Goal: Information Seeking & Learning: Find specific page/section

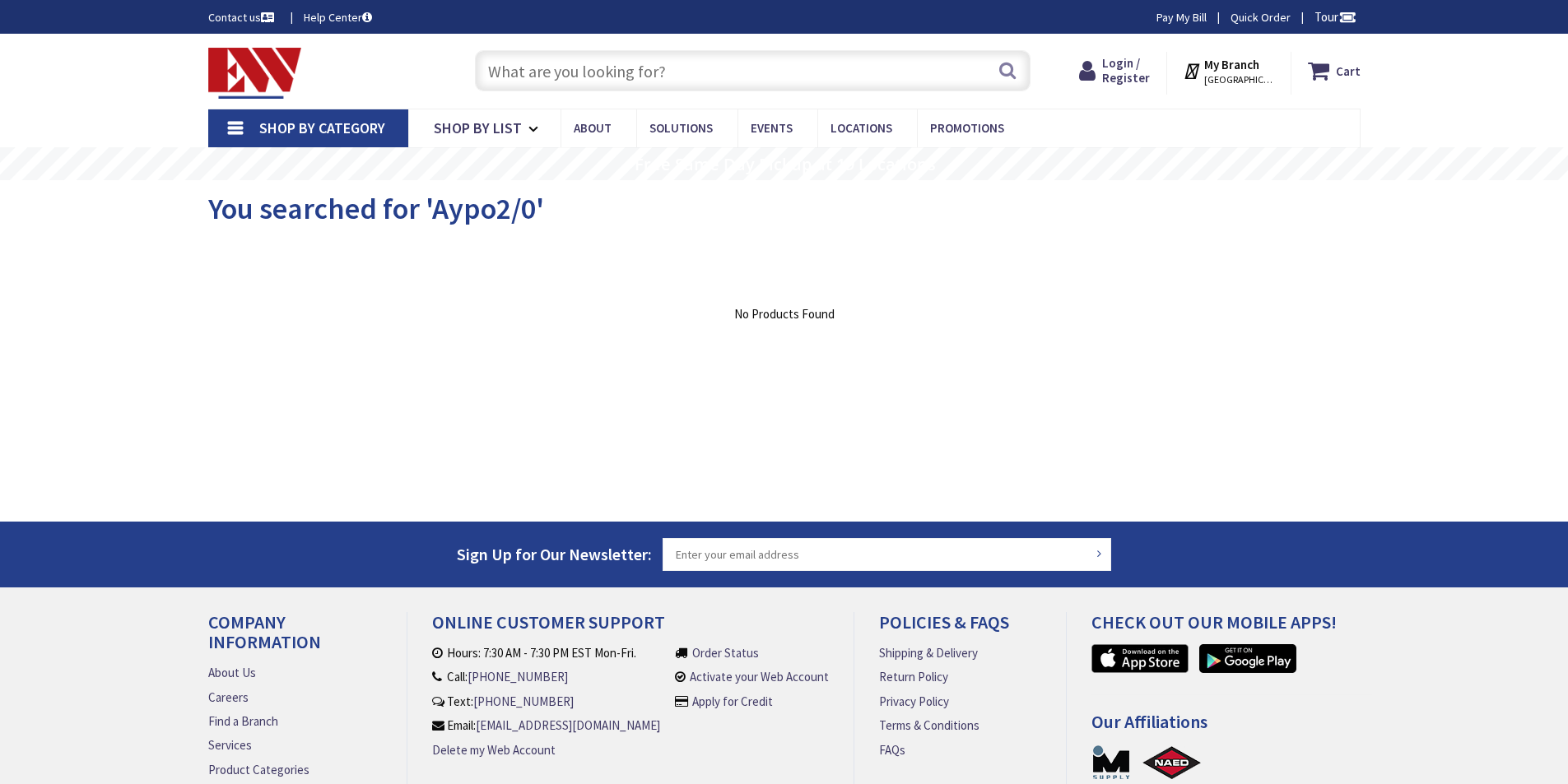
click at [535, 67] on input "text" at bounding box center [753, 70] width 556 height 41
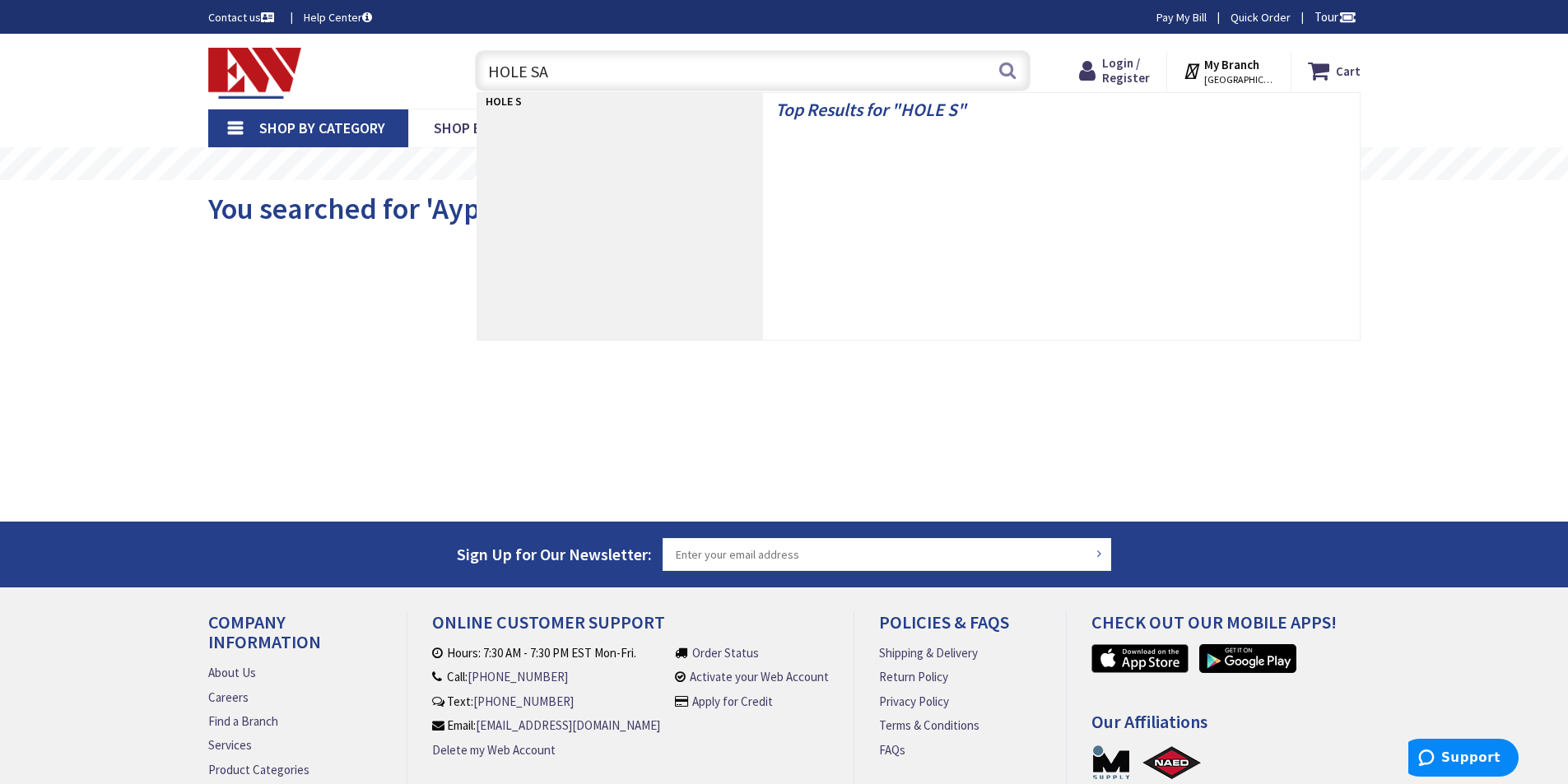
type input "HOLE SAW"
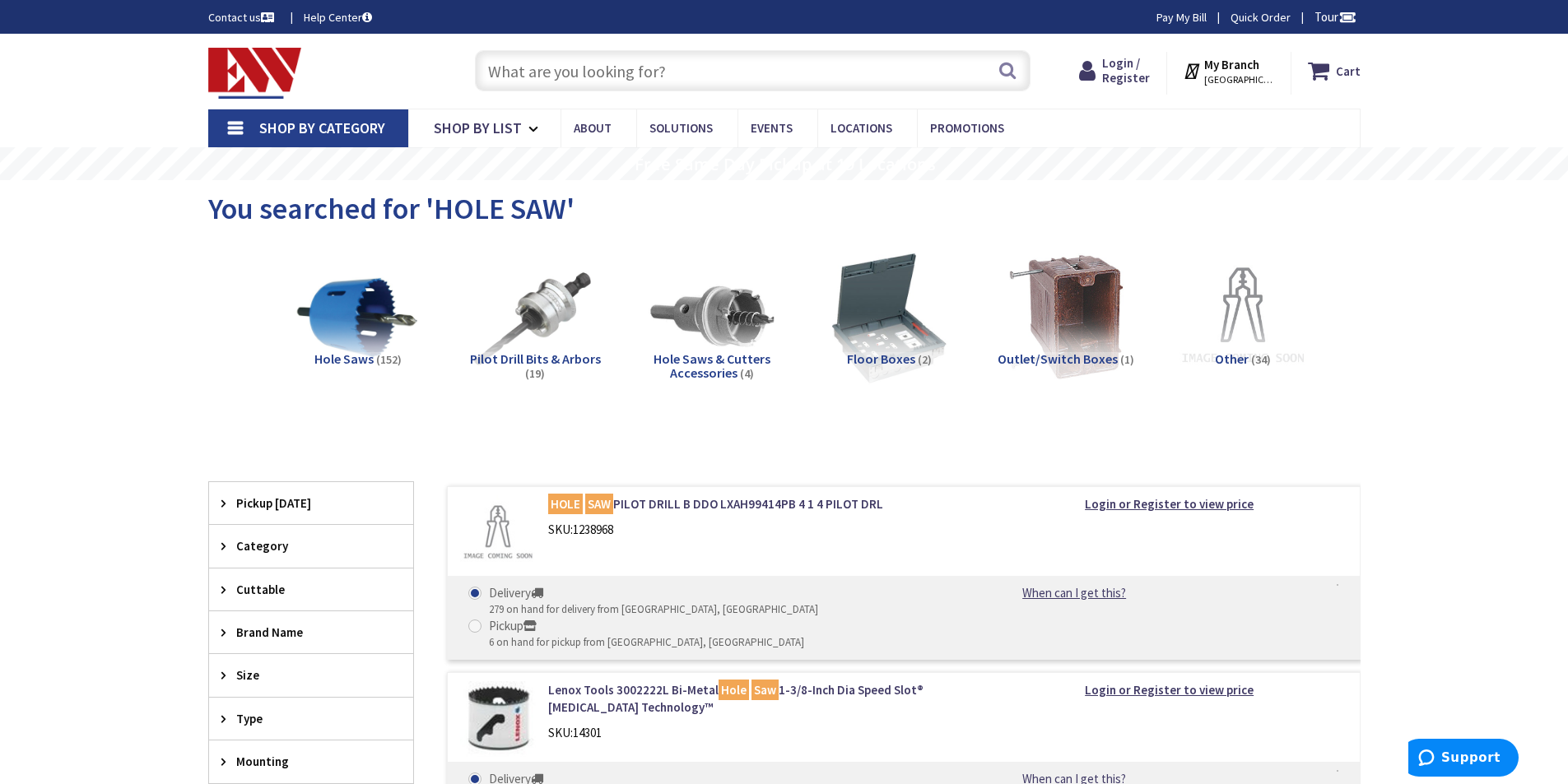
click at [576, 71] on input "text" at bounding box center [753, 70] width 556 height 41
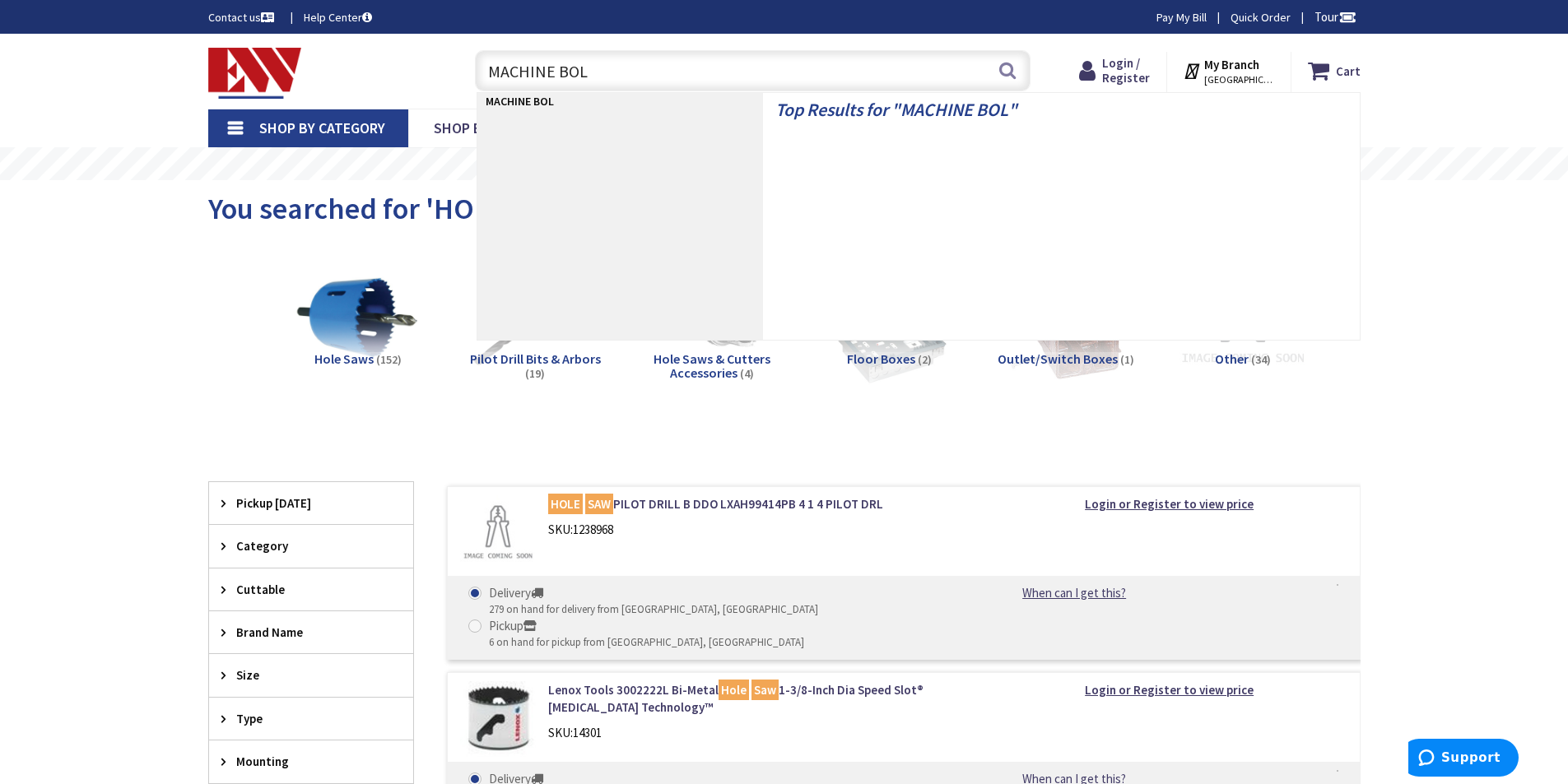
type input "MACHINE BOLT"
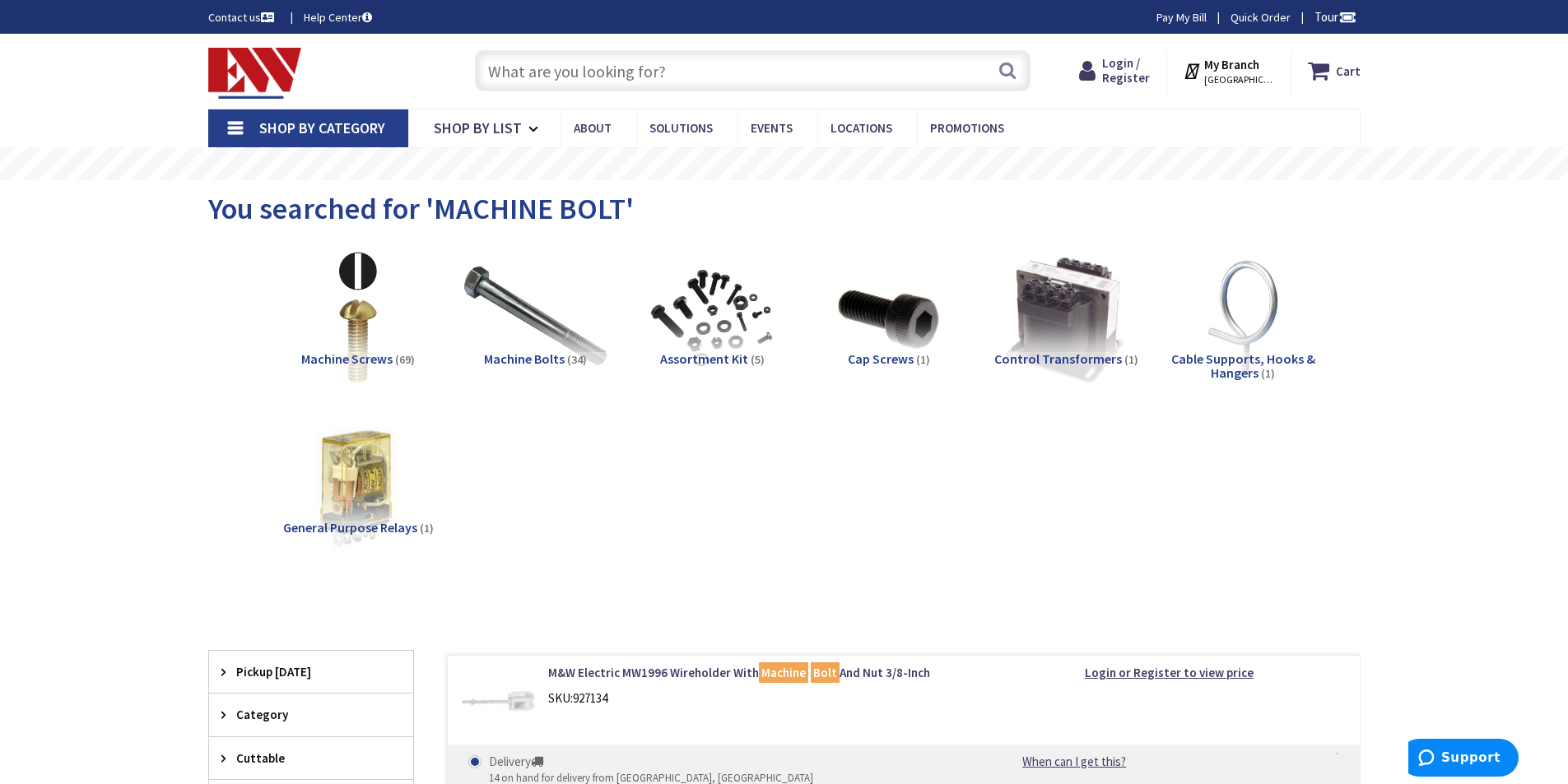
click at [549, 319] on img at bounding box center [534, 317] width 149 height 149
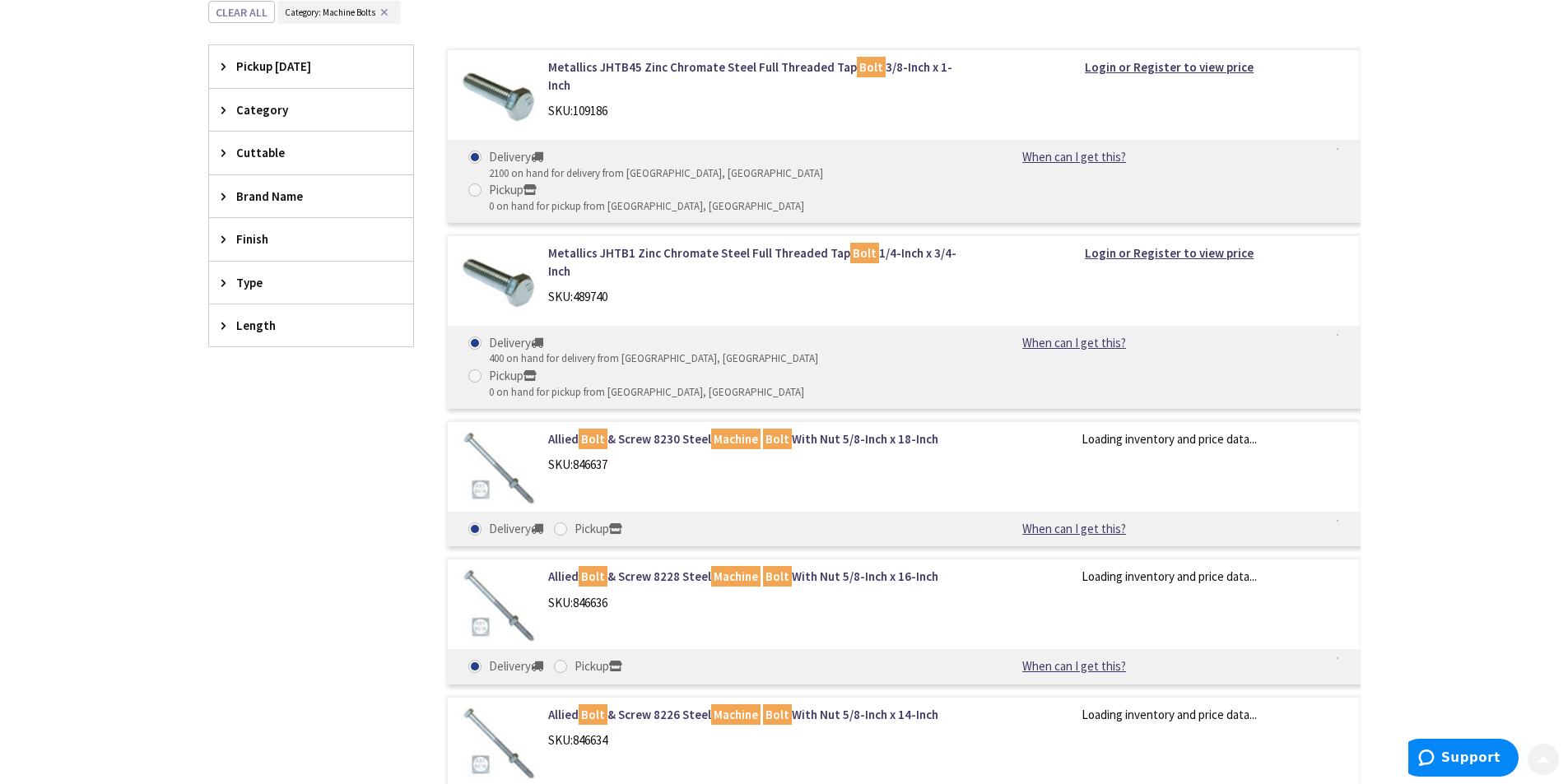
scroll to position [620, 0]
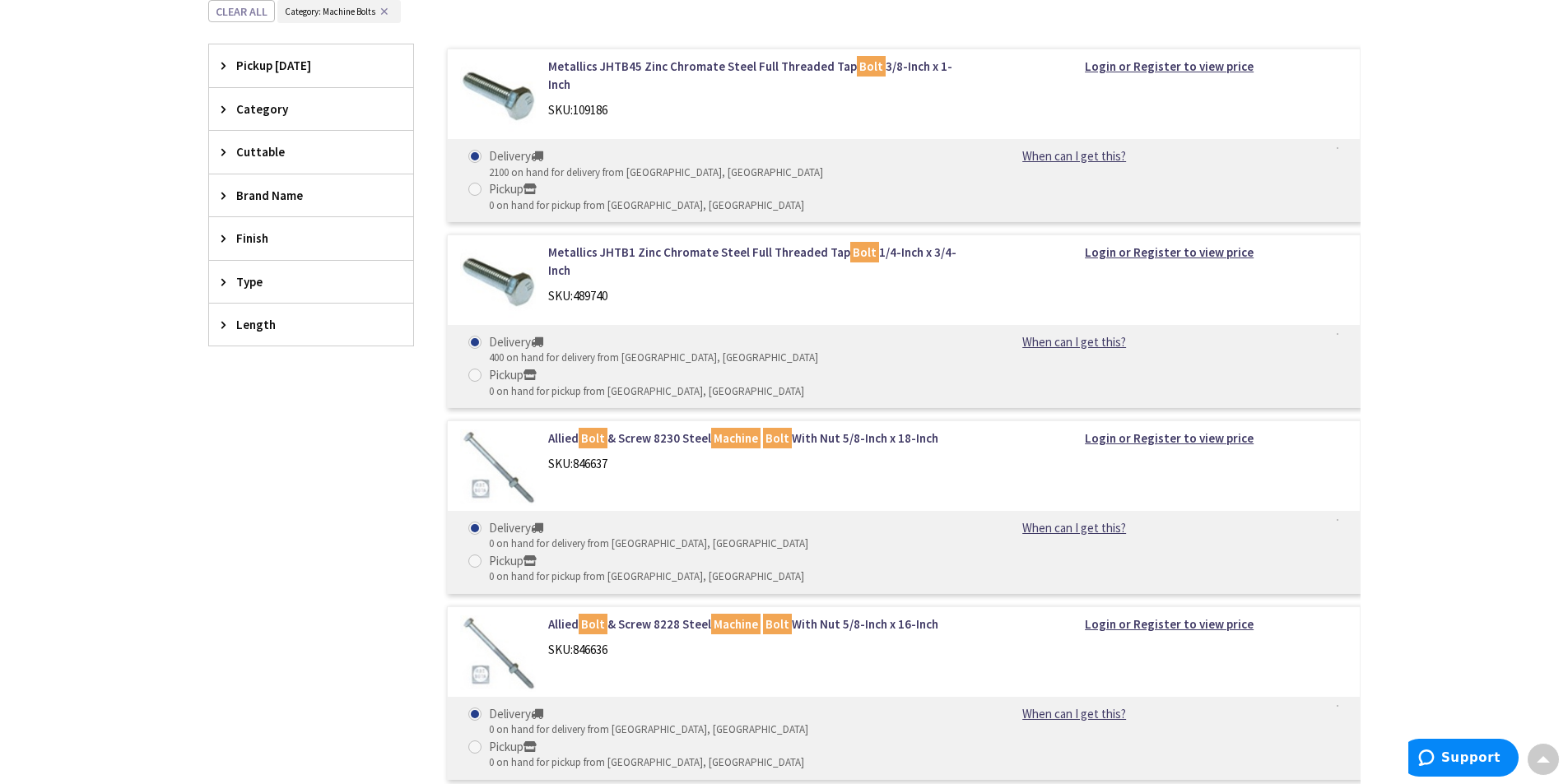
click at [279, 322] on span "Length" at bounding box center [303, 325] width 134 height 17
click at [269, 517] on button "Show more" at bounding box center [311, 525] width 204 height 28
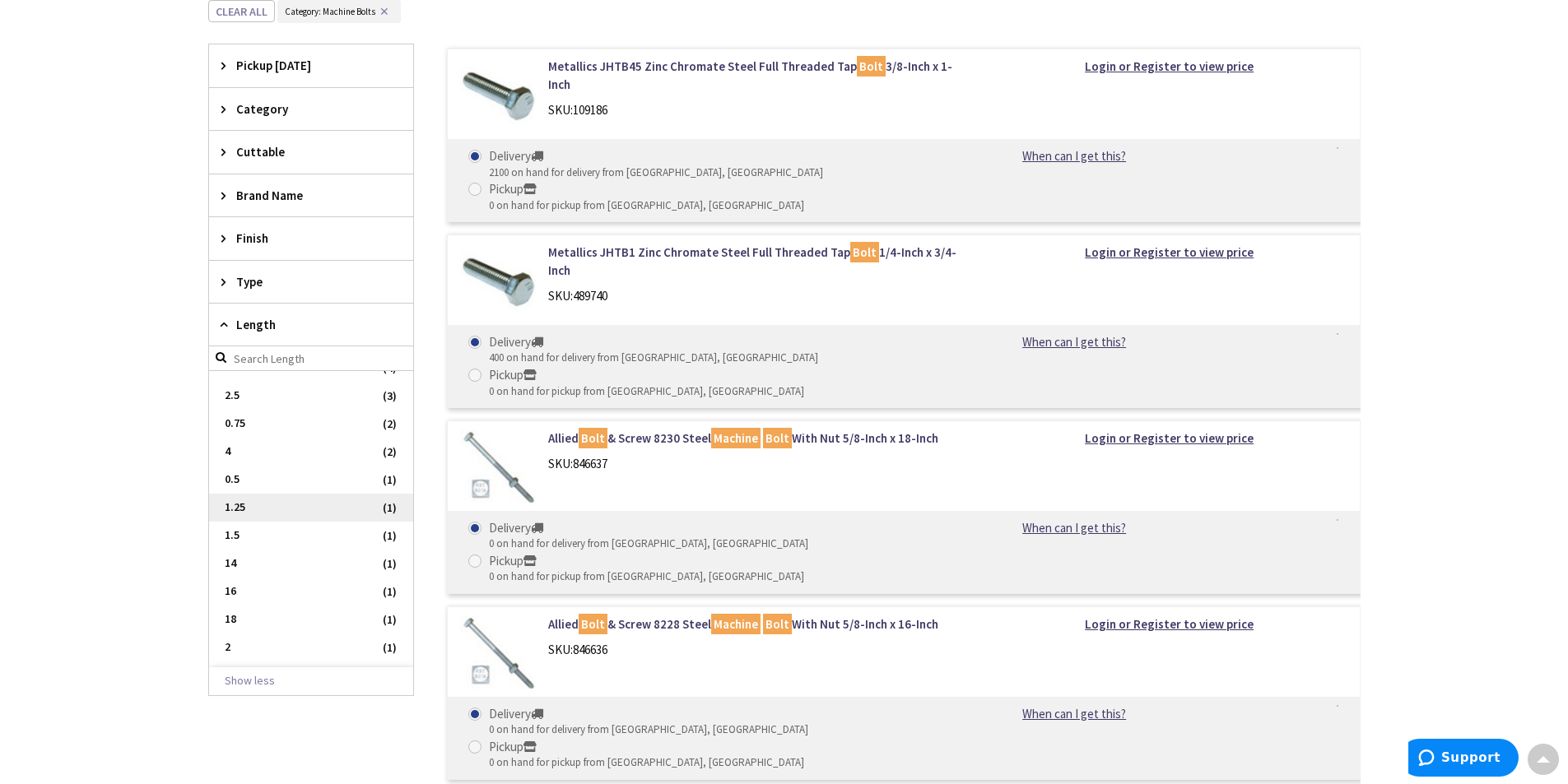
click at [290, 513] on span "1.25" at bounding box center [311, 507] width 204 height 28
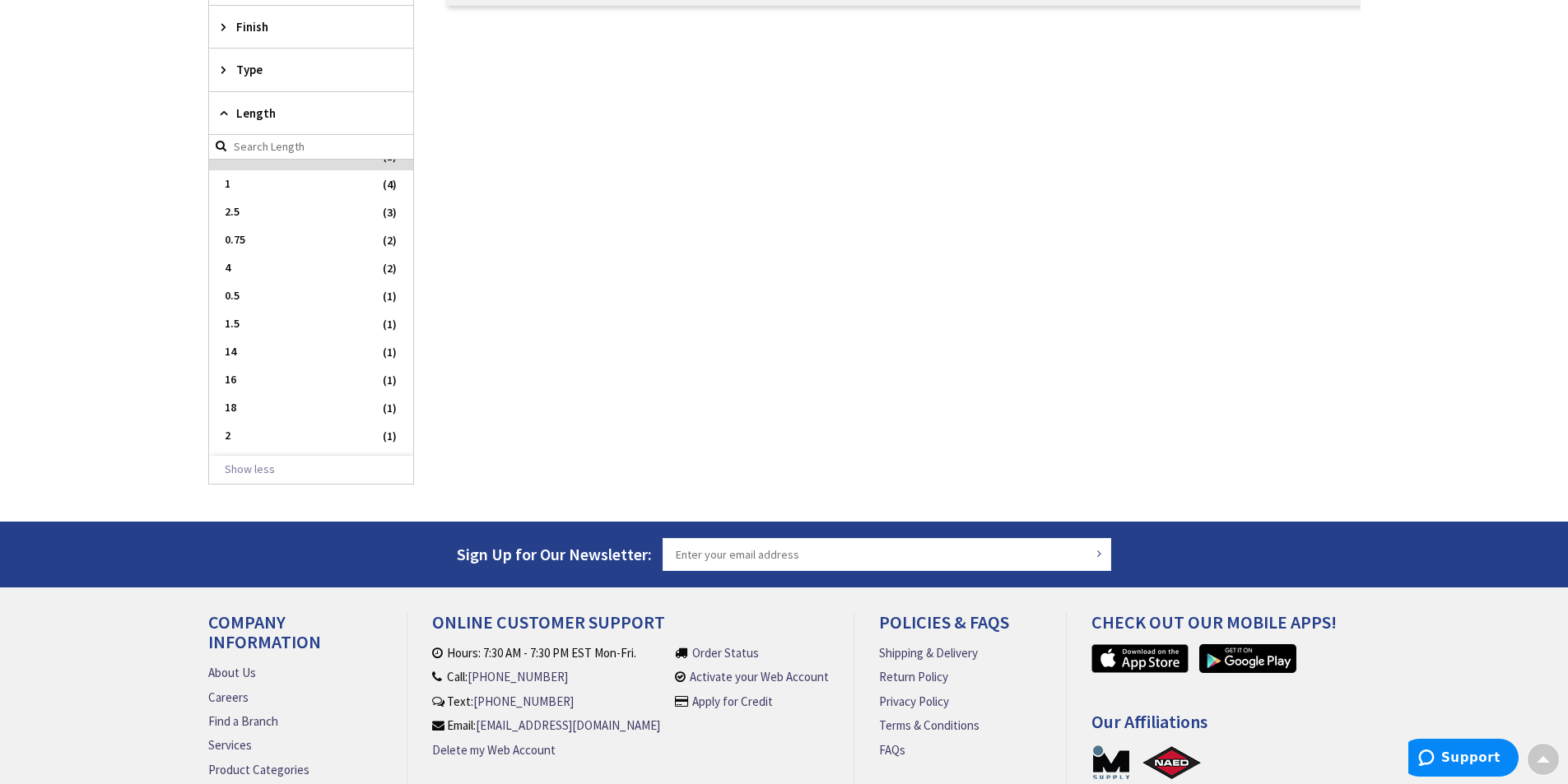
scroll to position [46, 0]
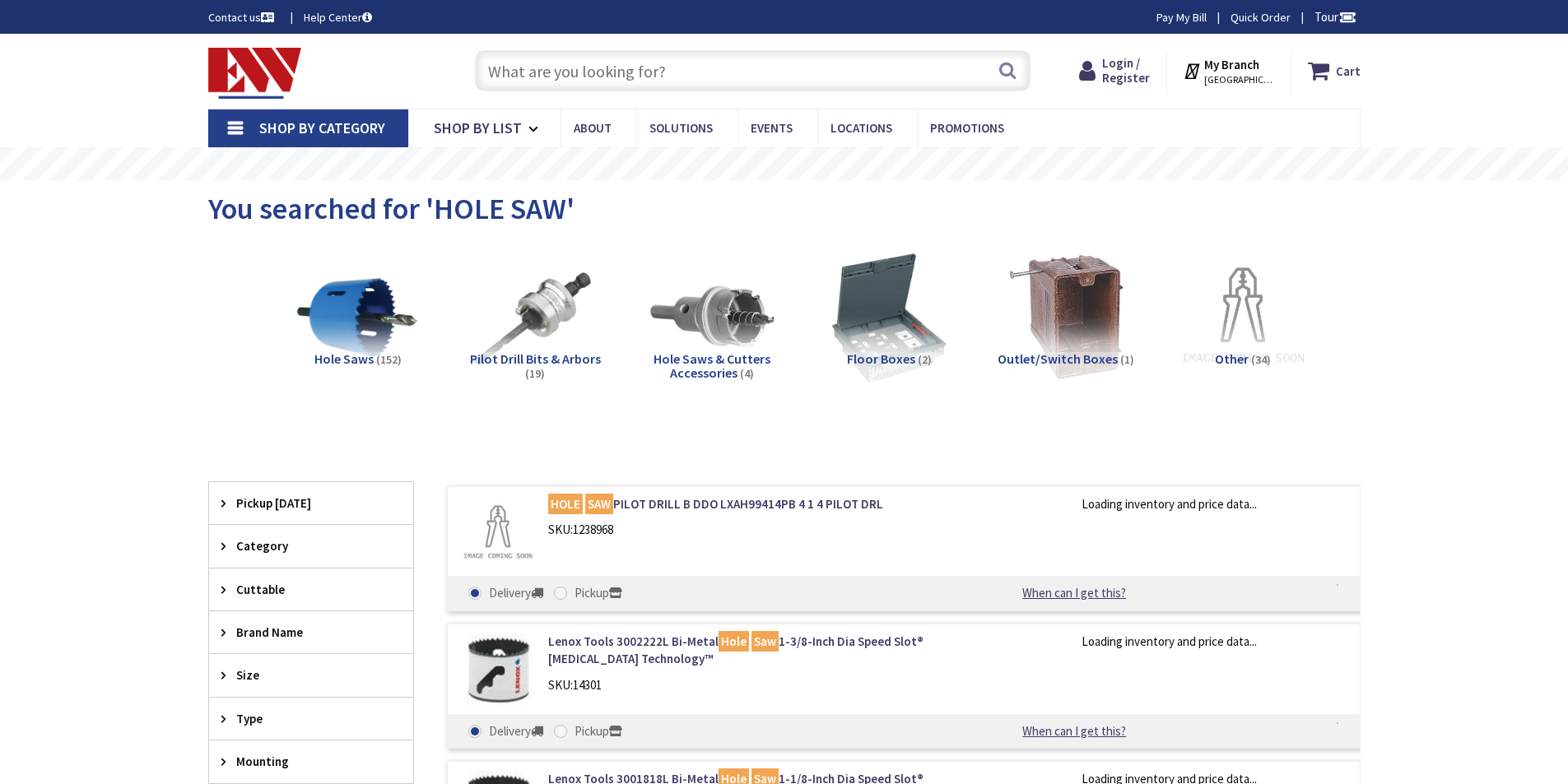
click at [644, 79] on input "text" at bounding box center [753, 70] width 556 height 41
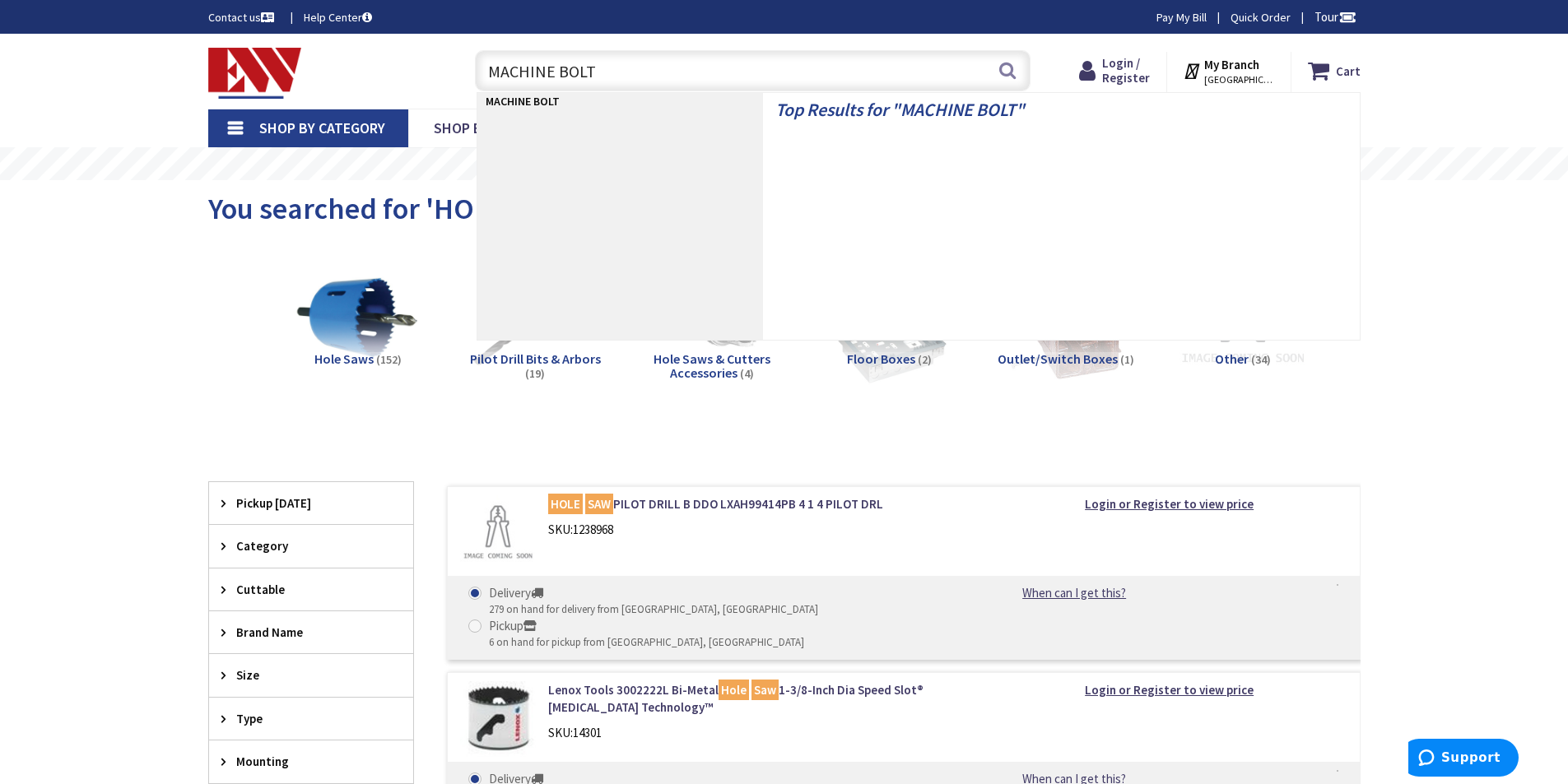
type input "MACHINE BOLTS"
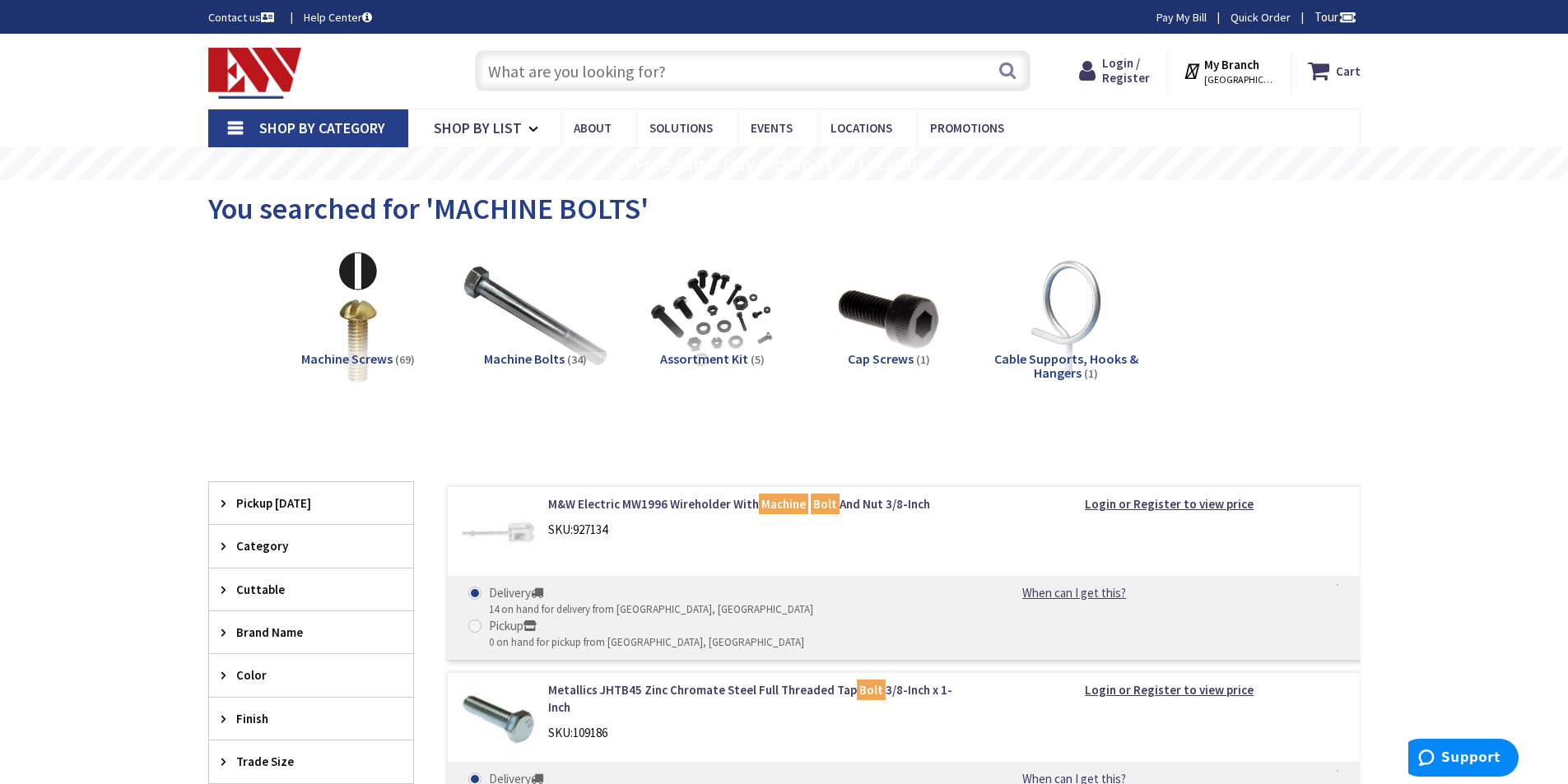
click at [522, 320] on img at bounding box center [534, 317] width 149 height 149
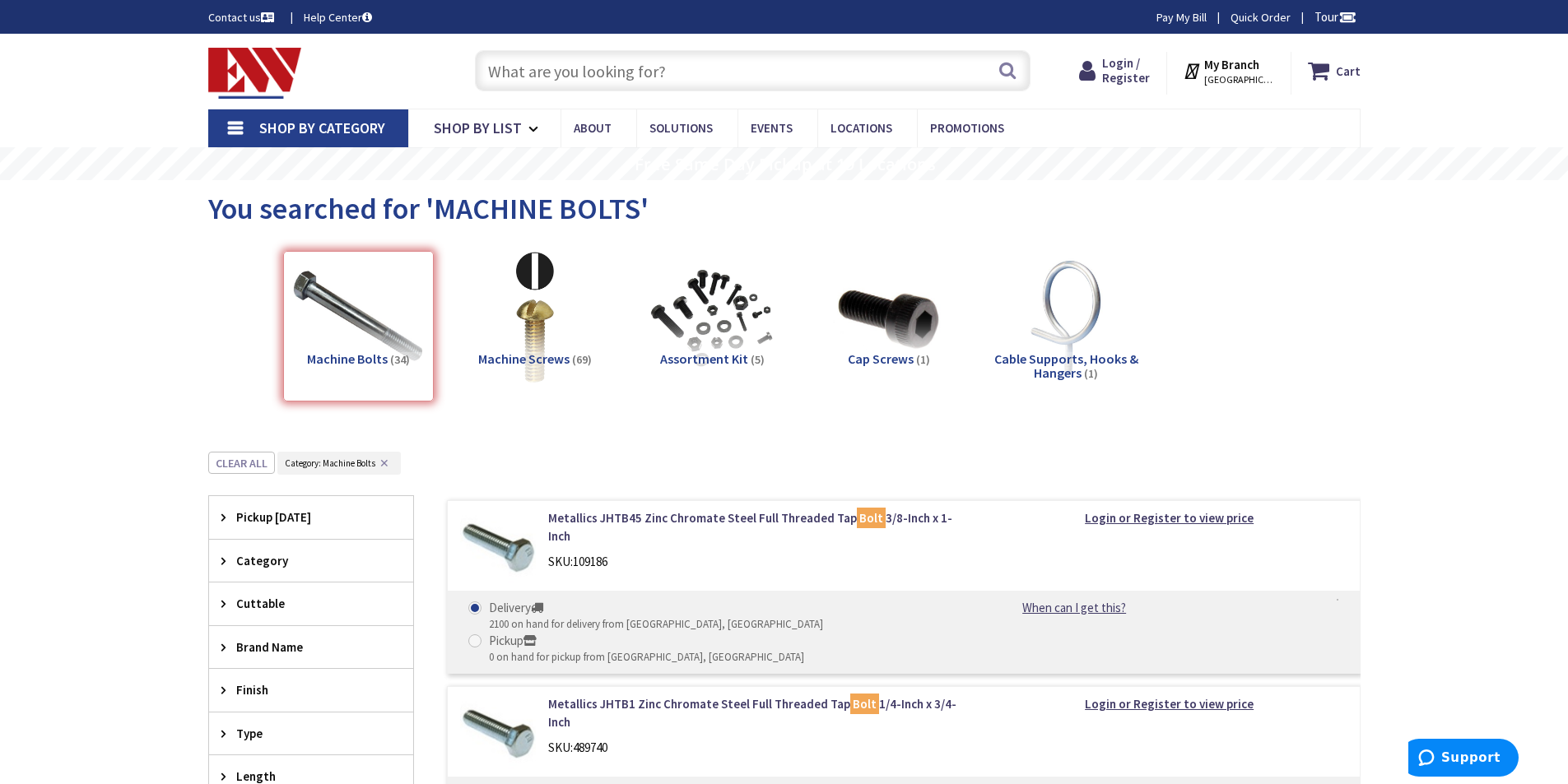
click at [582, 68] on input "text" at bounding box center [753, 70] width 556 height 41
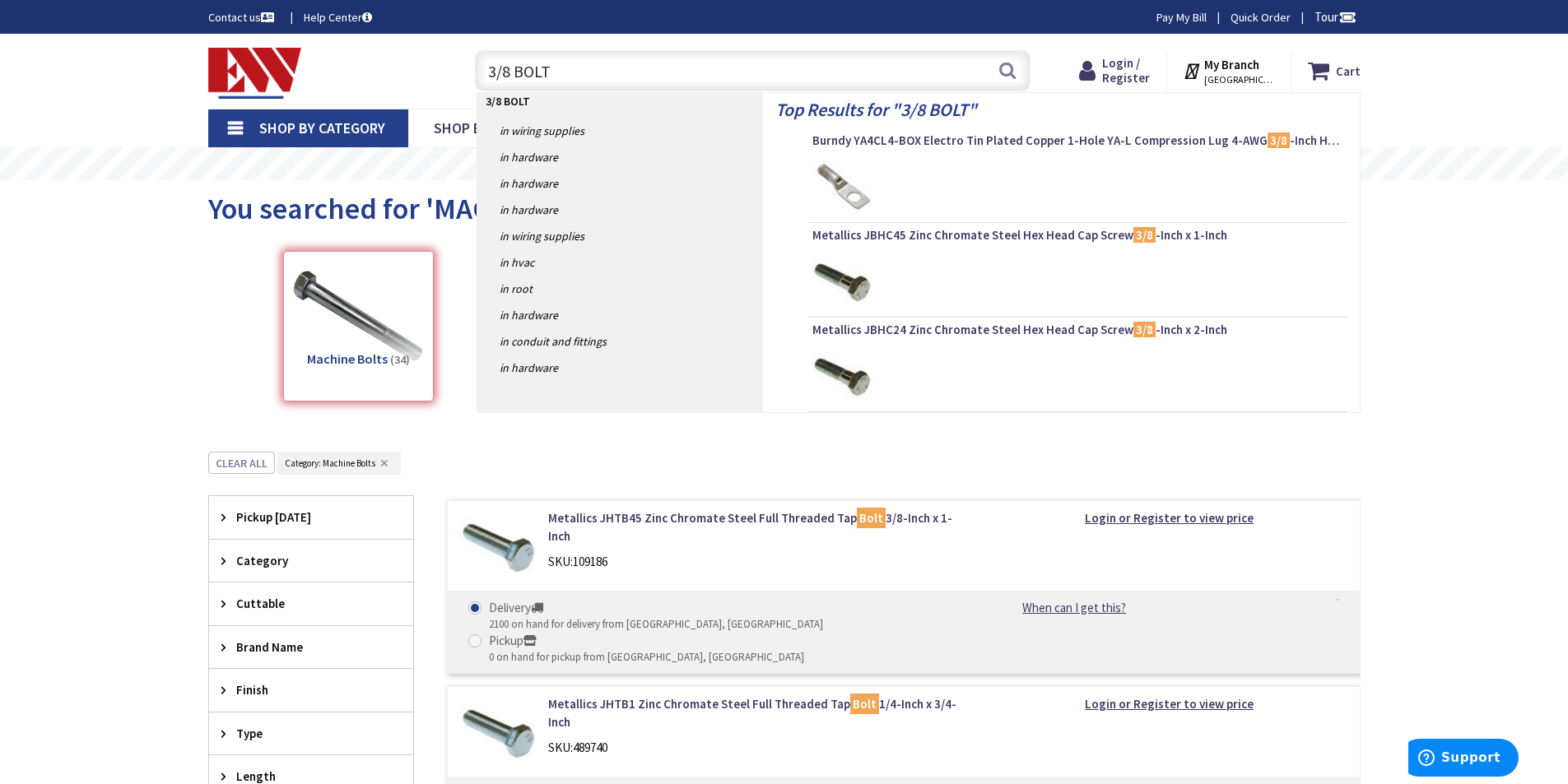
type input "3/8 BOLTS"
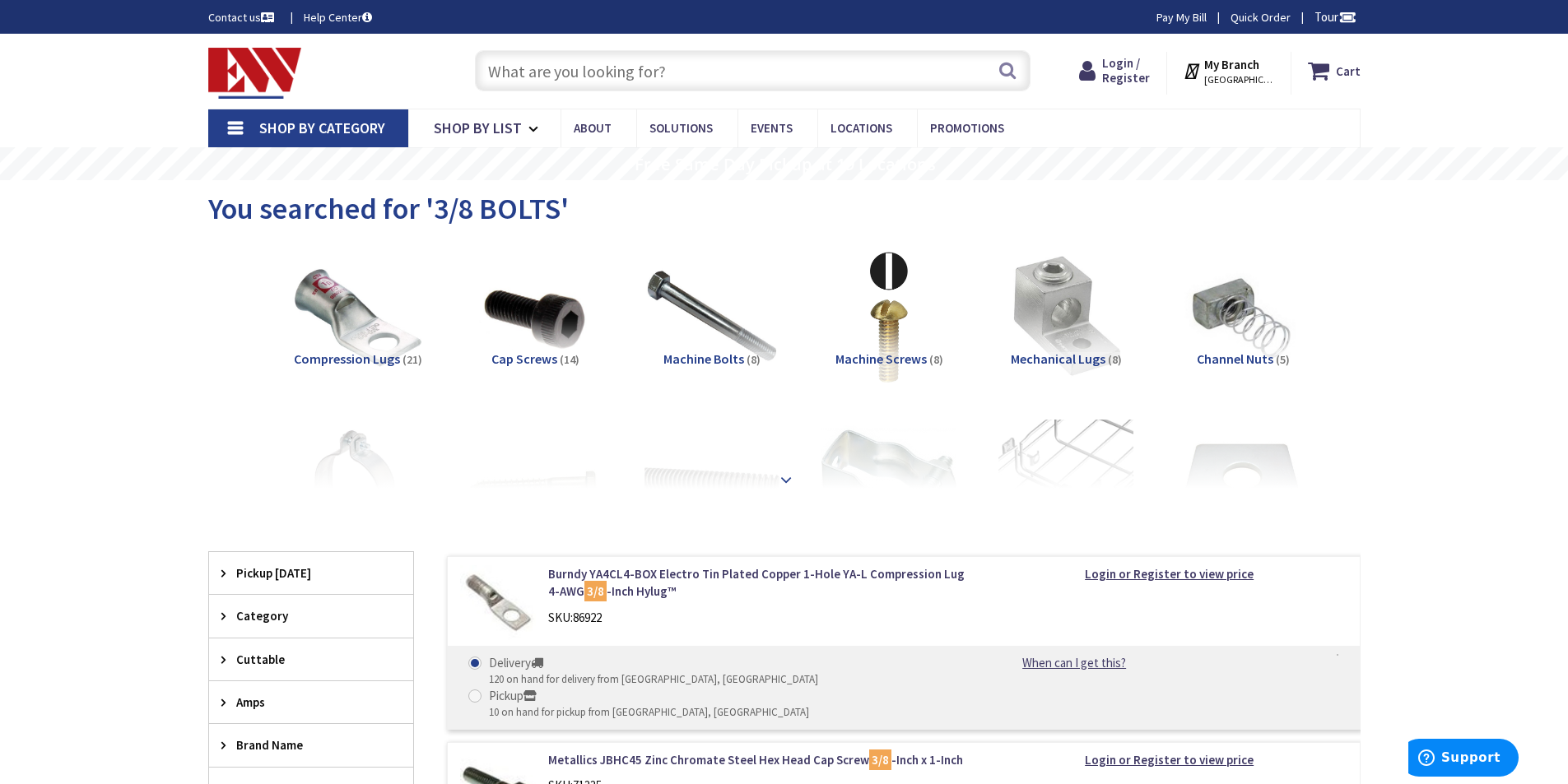
click at [785, 482] on strong at bounding box center [785, 475] width 20 height 18
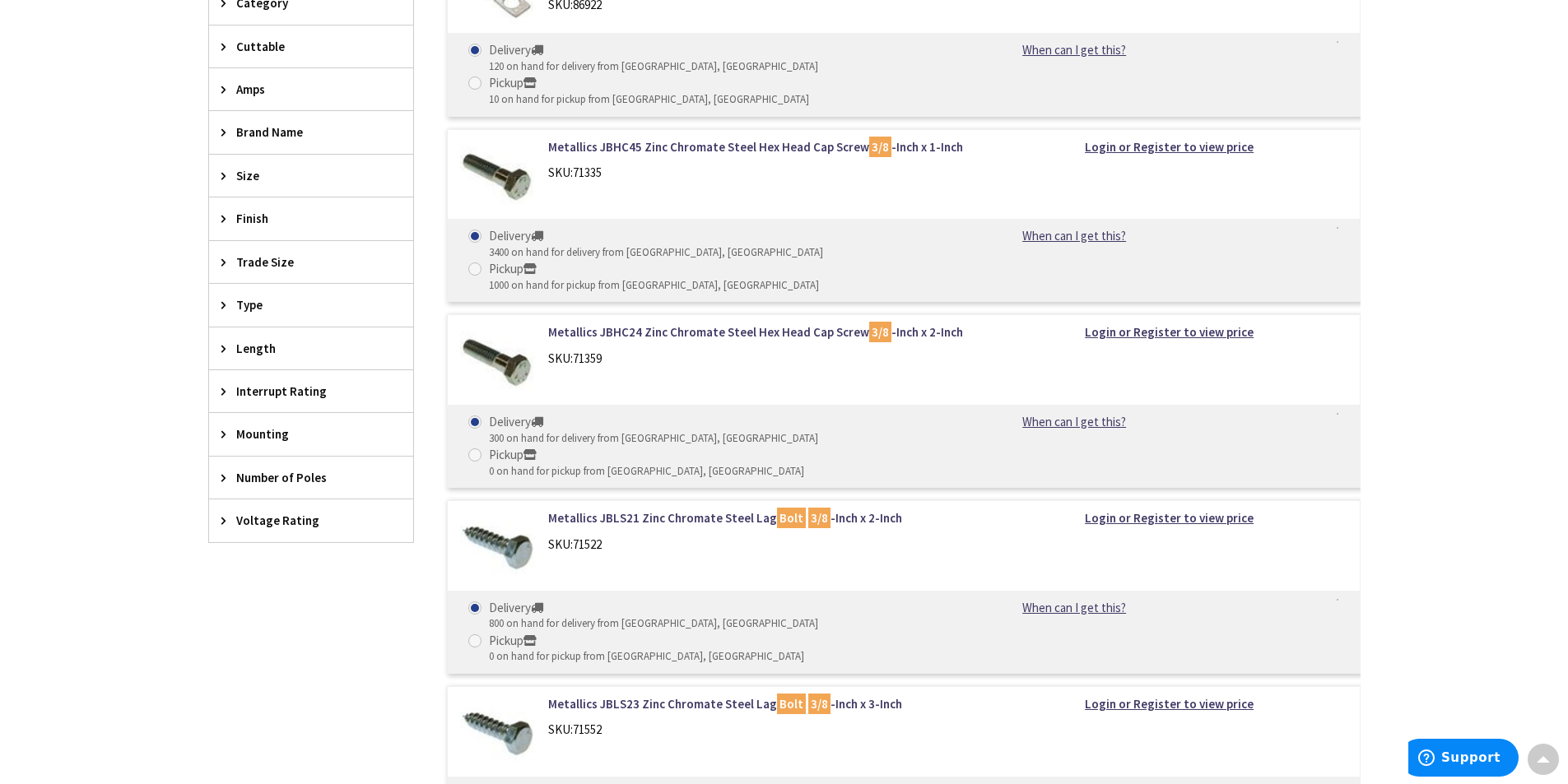
scroll to position [1097, 0]
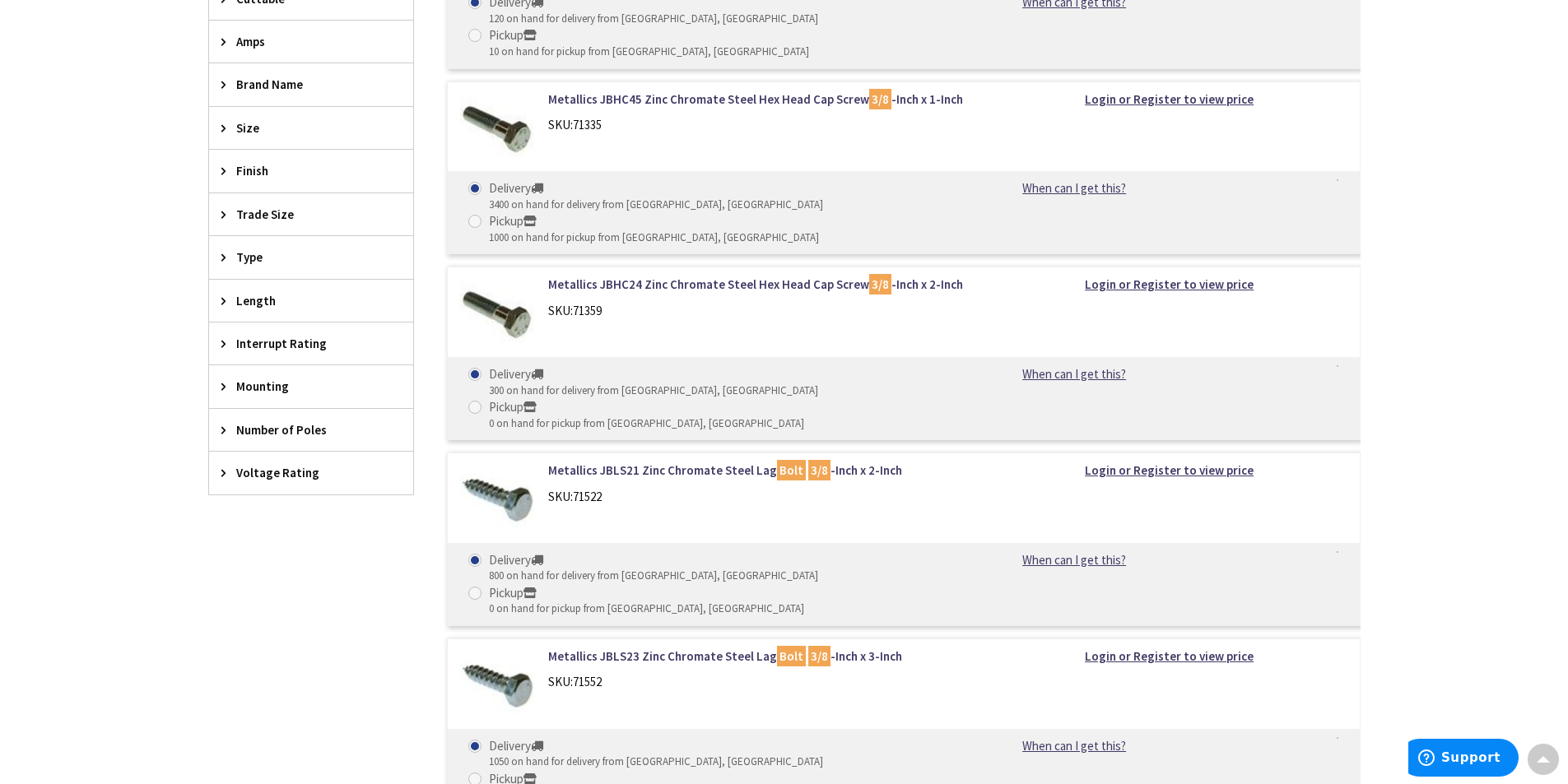
click at [273, 222] on span "Trade Size" at bounding box center [303, 215] width 134 height 17
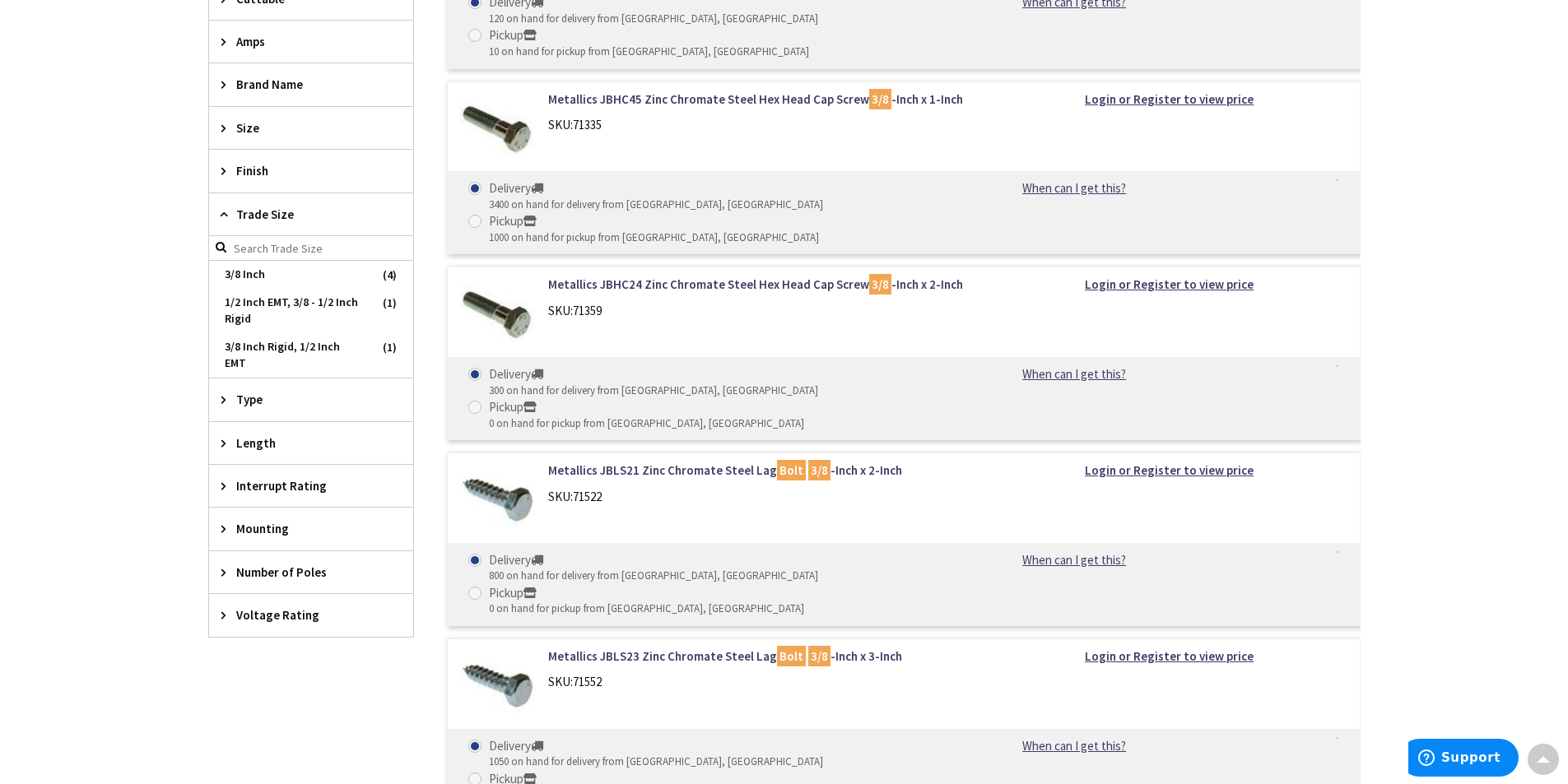
click at [268, 217] on span "Trade Size" at bounding box center [303, 215] width 134 height 17
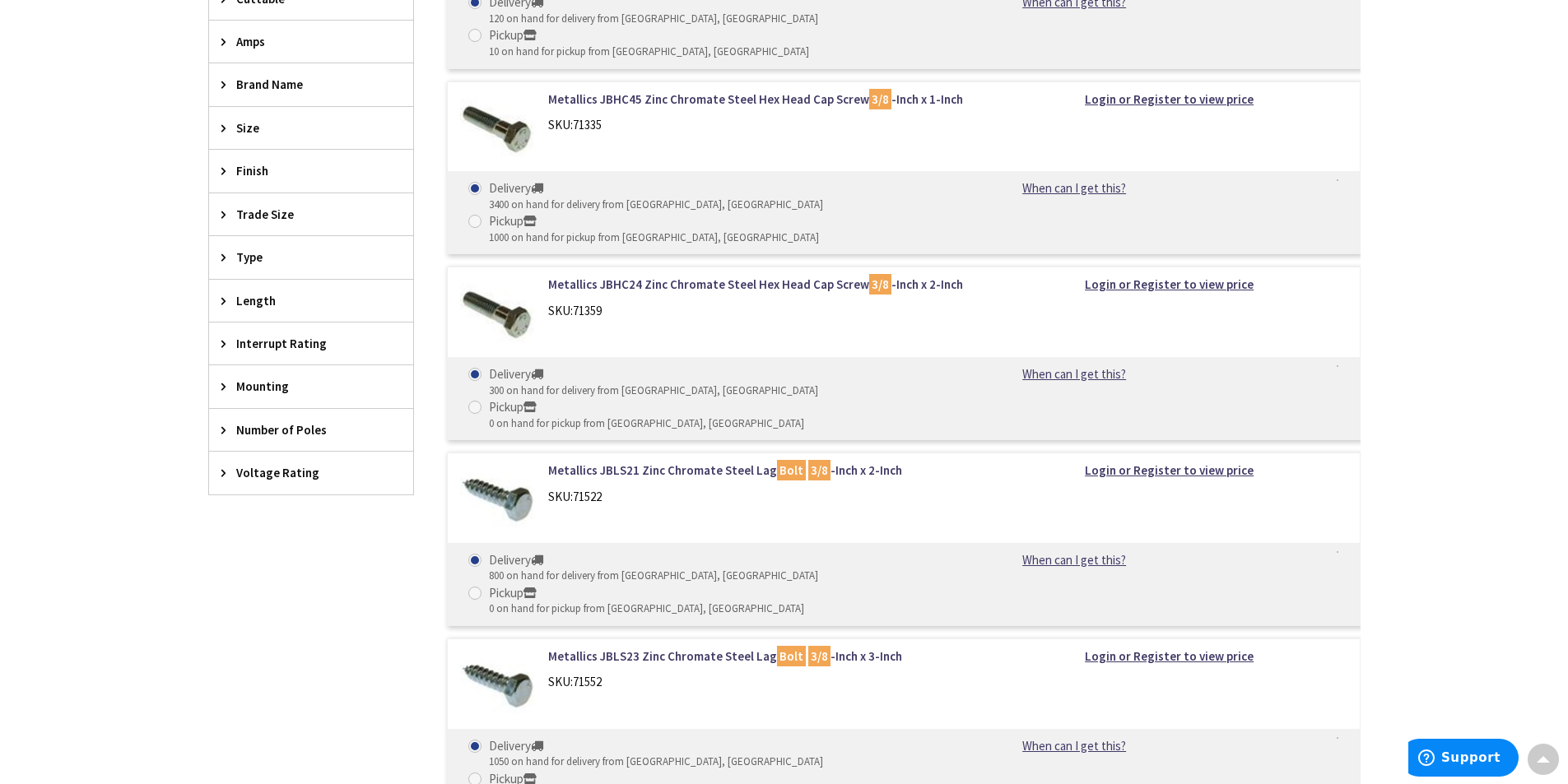
click at [253, 131] on span "Size" at bounding box center [303, 128] width 134 height 17
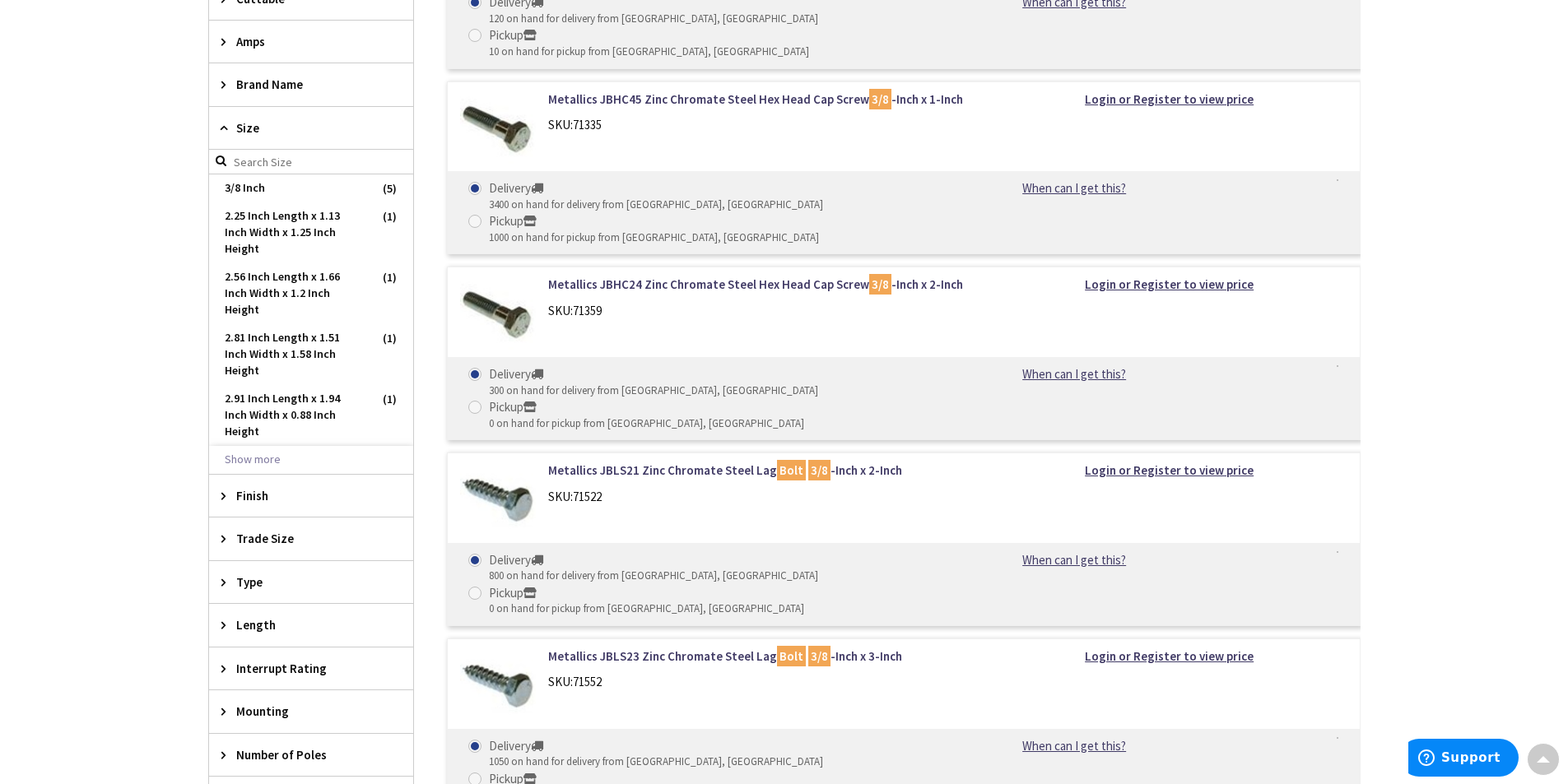
click at [253, 126] on span "Size" at bounding box center [303, 128] width 134 height 17
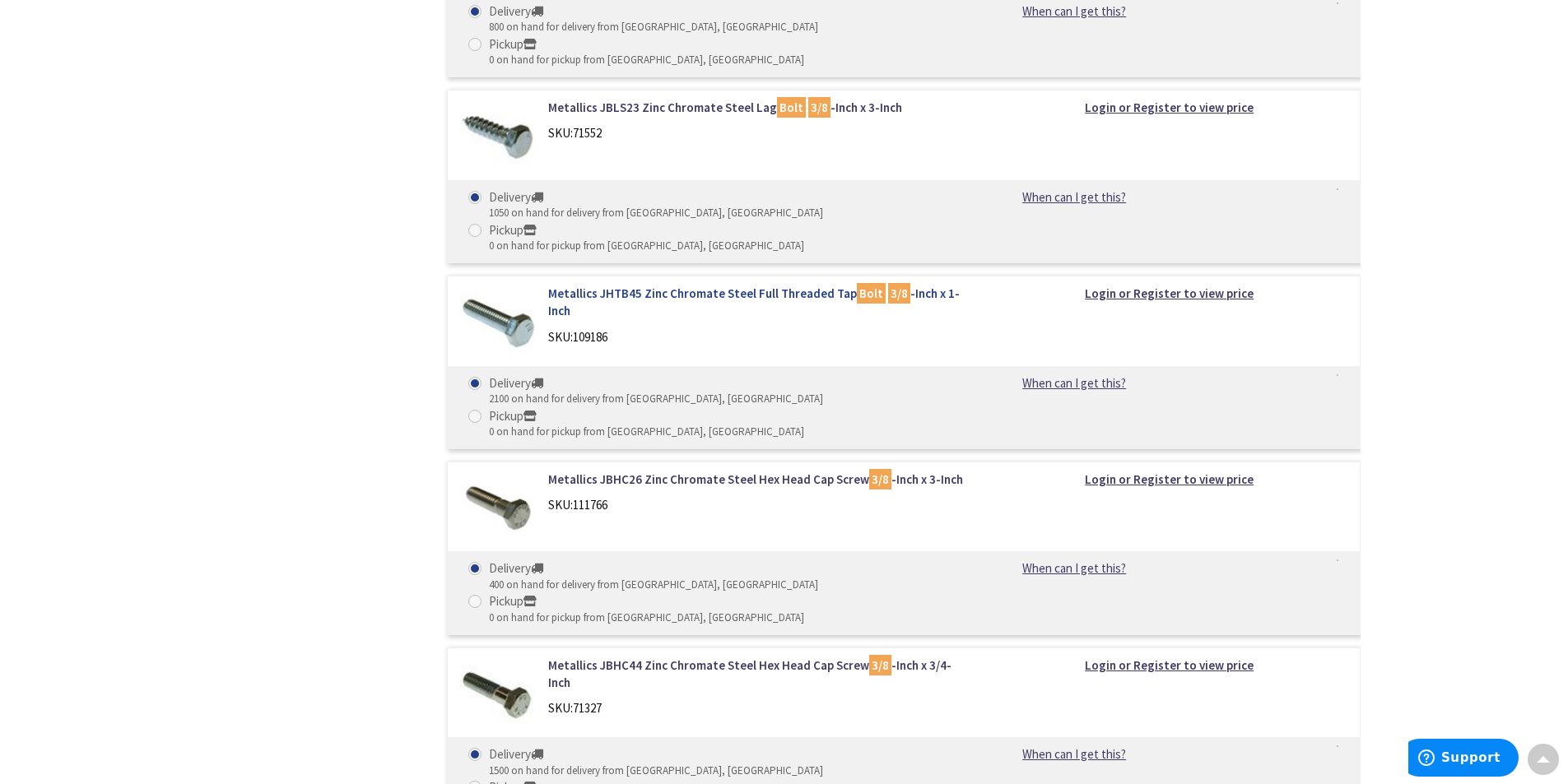
scroll to position [1919, 0]
